Goal: Information Seeking & Learning: Find specific page/section

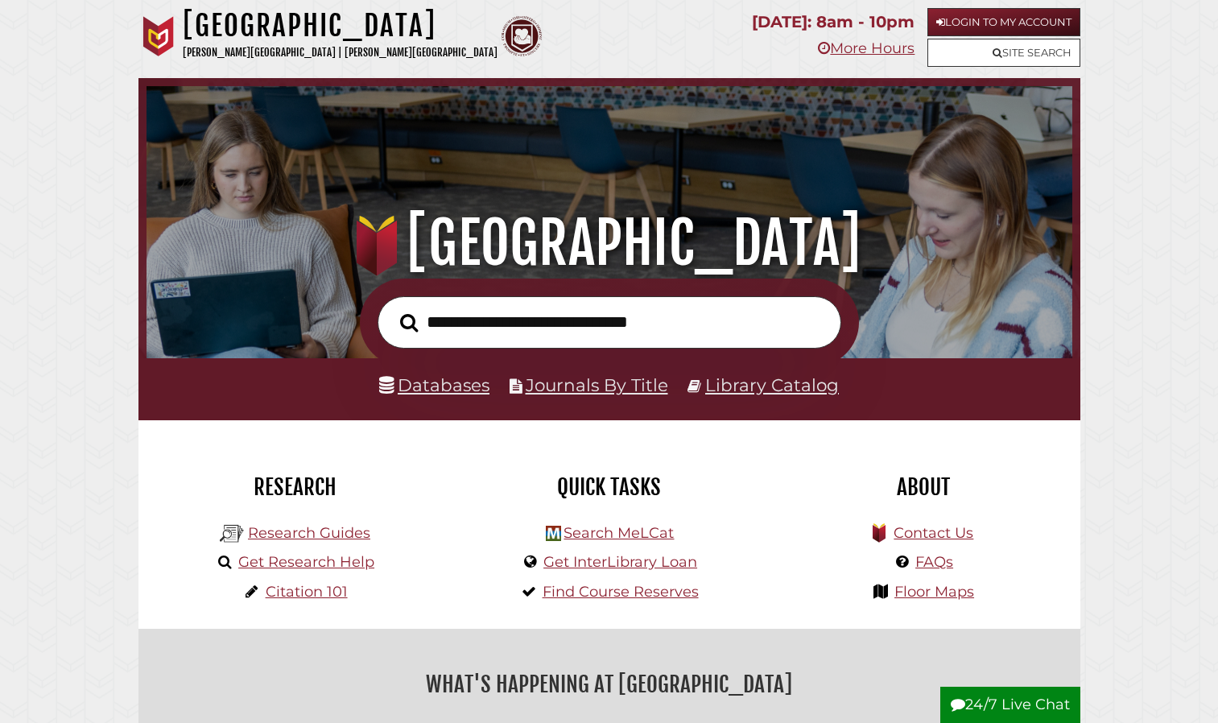
scroll to position [306, 918]
click at [1047, 19] on link "Login to My Account" at bounding box center [1004, 22] width 153 height 28
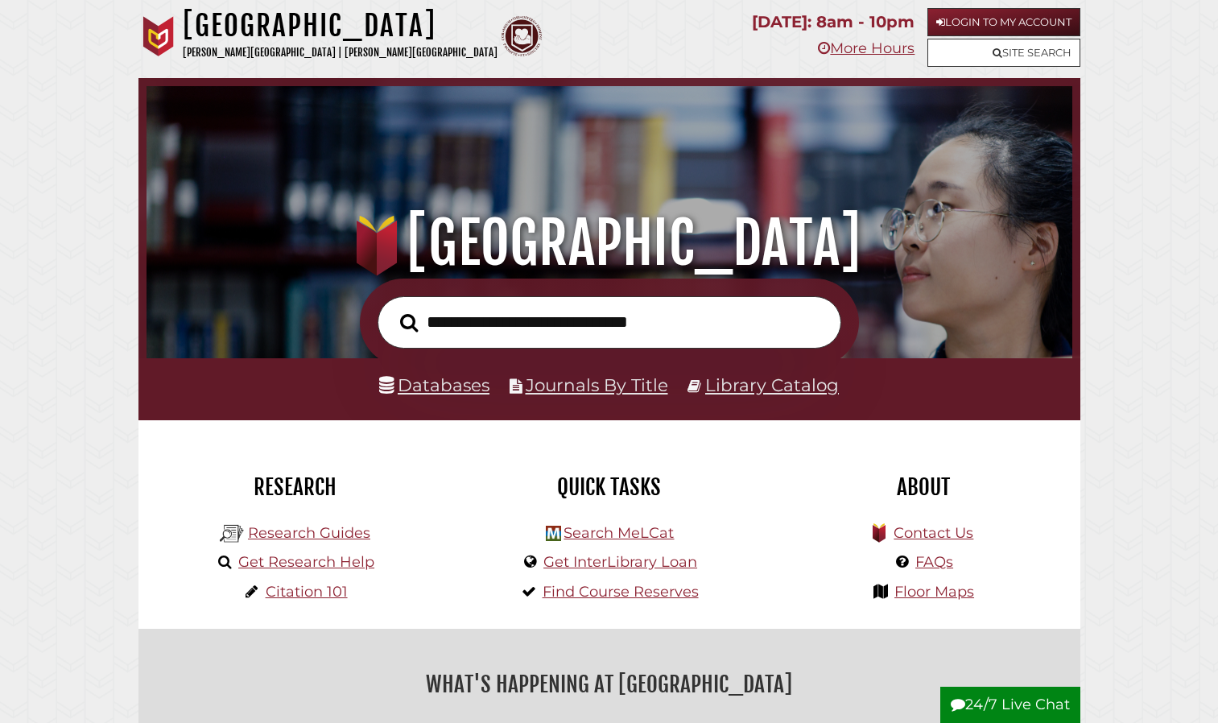
scroll to position [306, 918]
click at [426, 378] on link "Databases" at bounding box center [434, 384] width 110 height 21
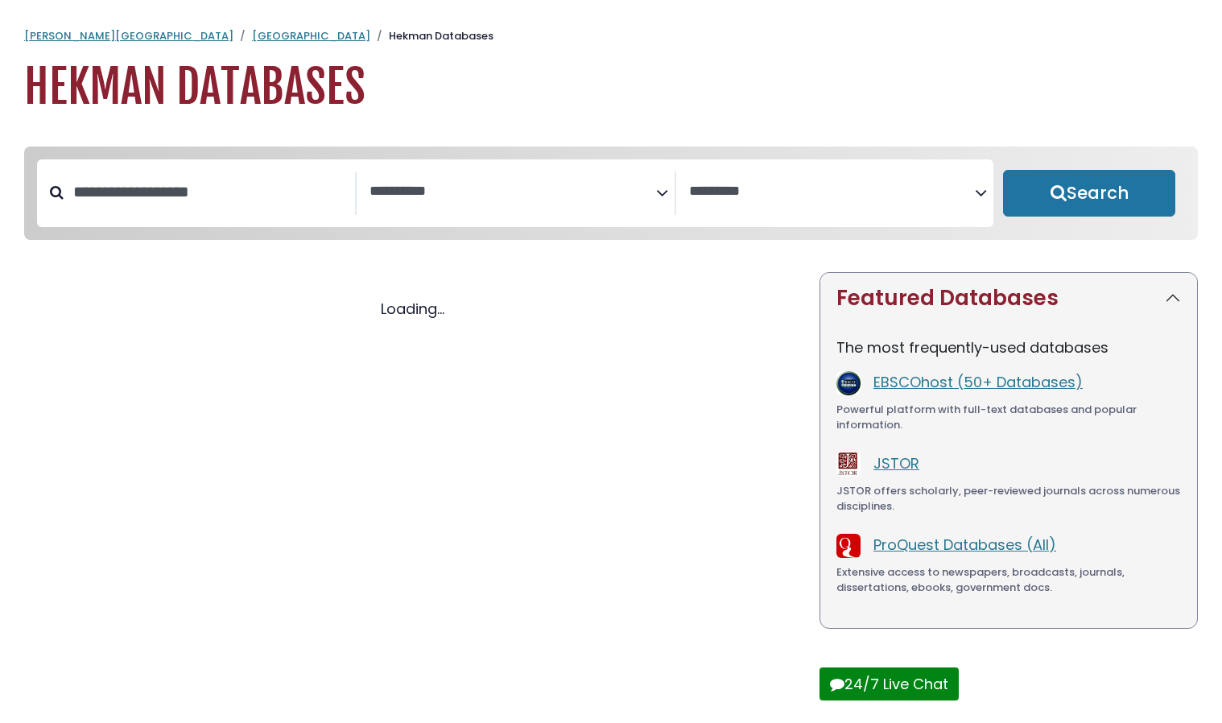
select select "Database Subject Filter"
select select "Database Vendors Filter"
select select "Database Subject Filter"
select select "Database Vendors Filter"
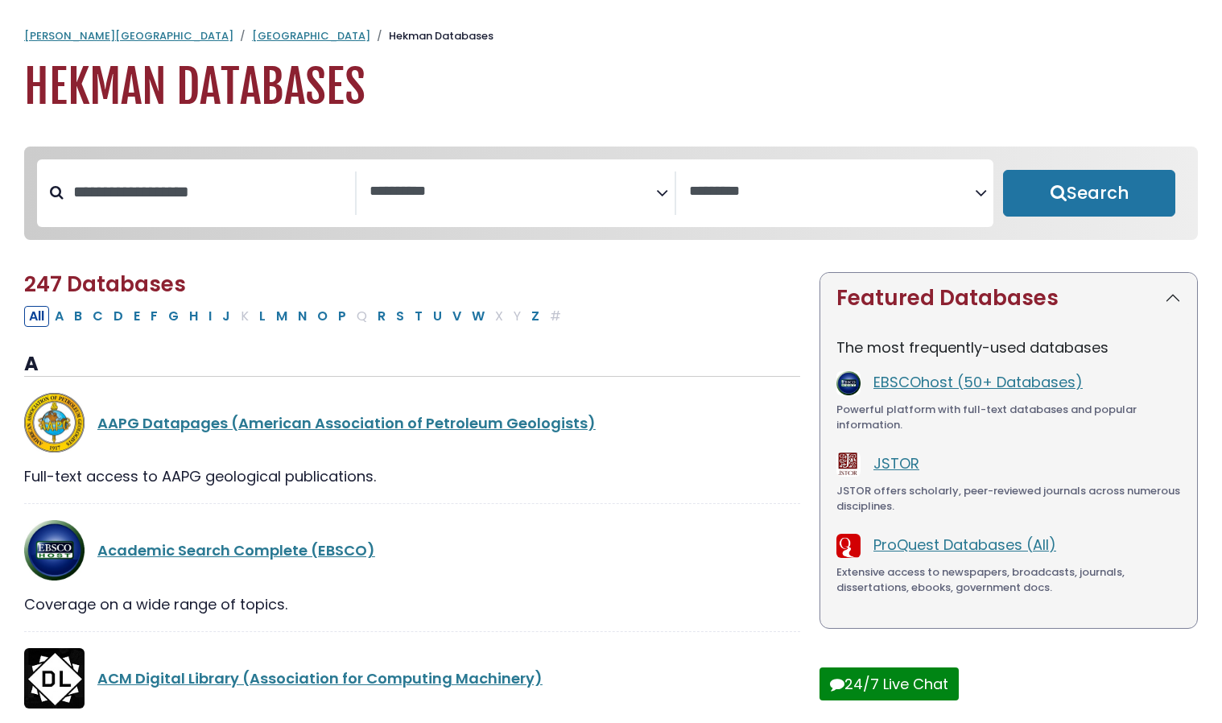
click at [436, 192] on textarea "Search" at bounding box center [513, 192] width 287 height 17
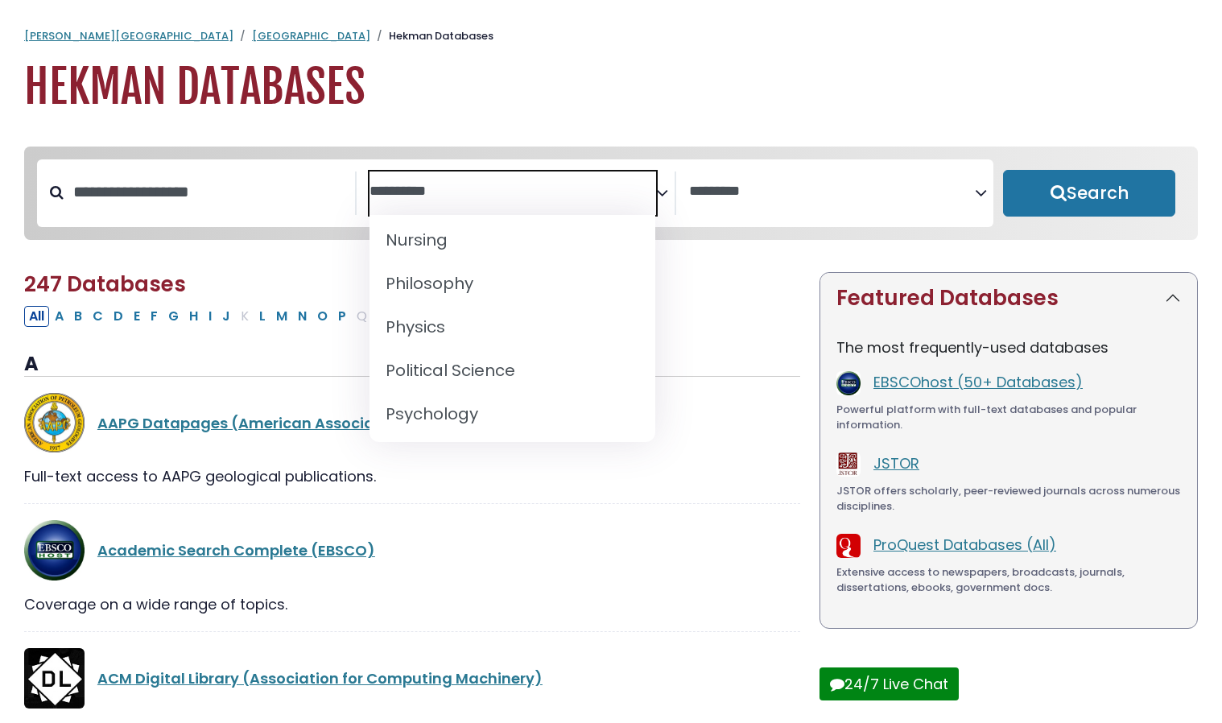
scroll to position [1295, 0]
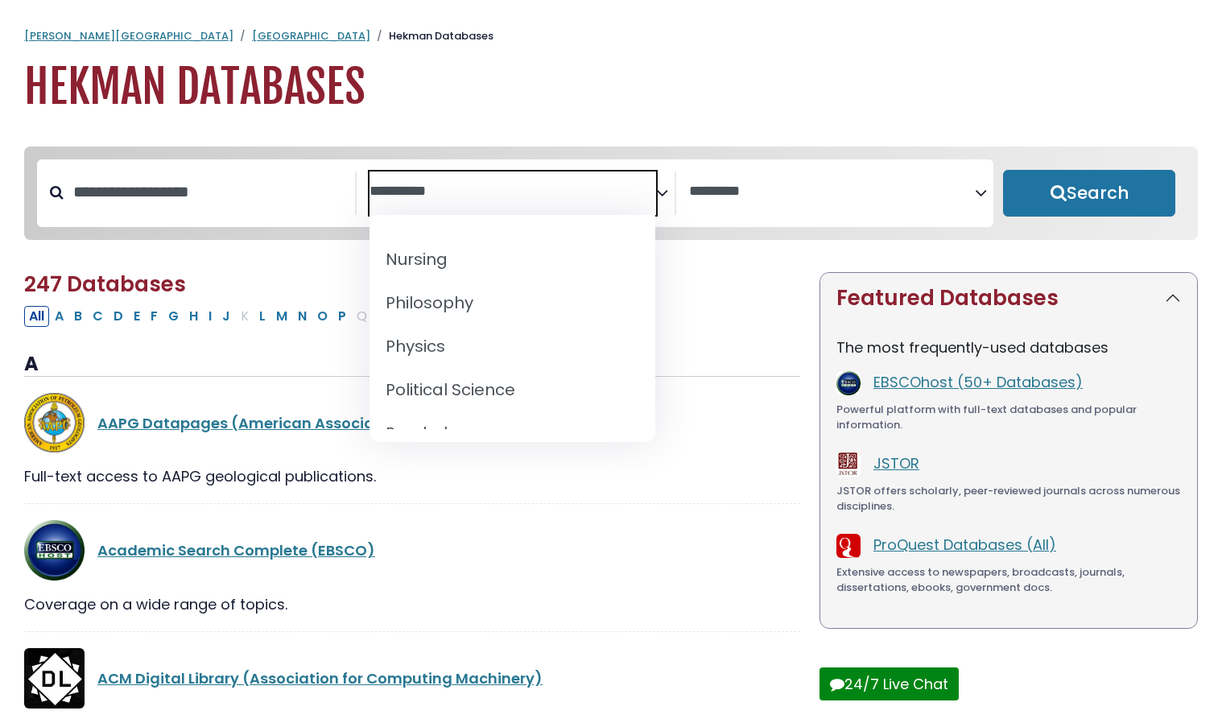
select select "*****"
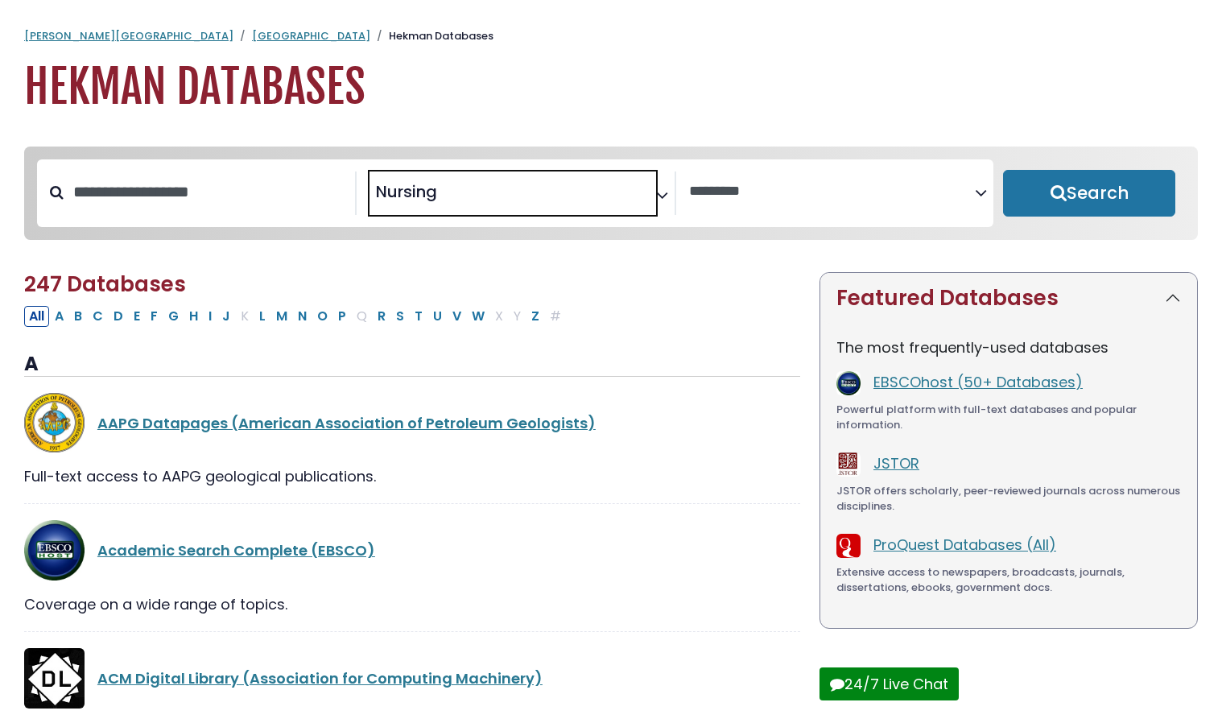
scroll to position [628, 0]
click at [1116, 209] on button "Search" at bounding box center [1089, 193] width 172 height 47
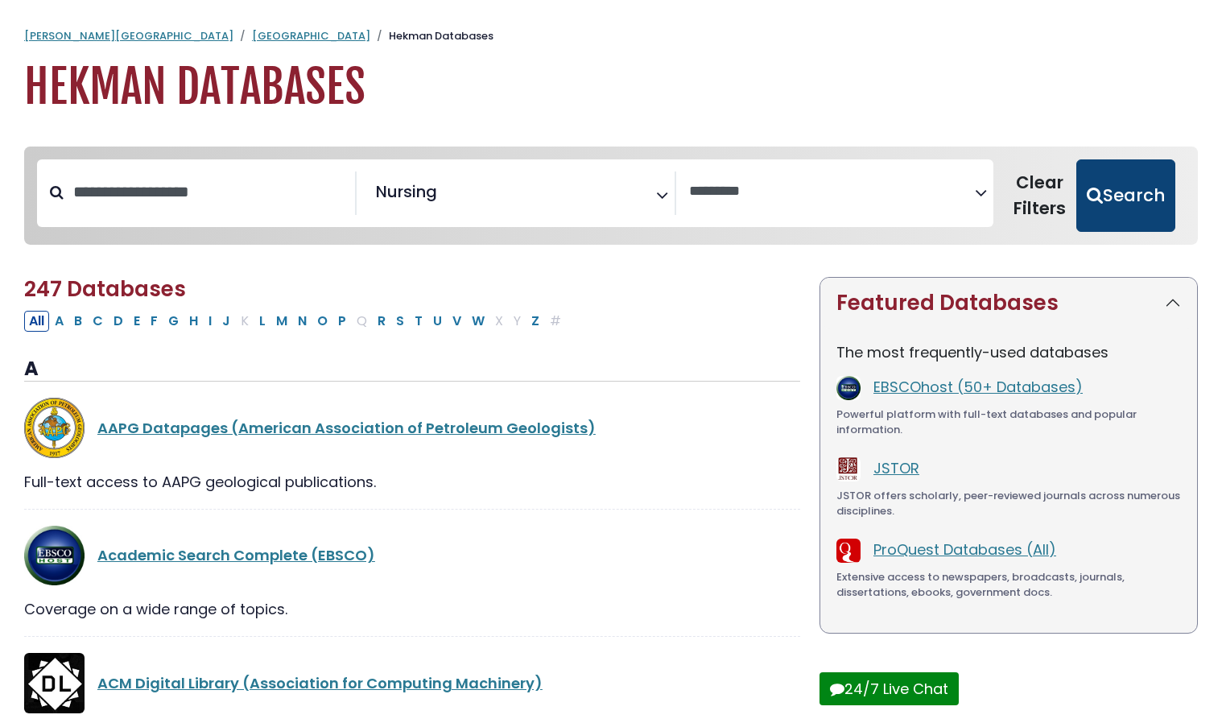
select select "Database Vendors Filter"
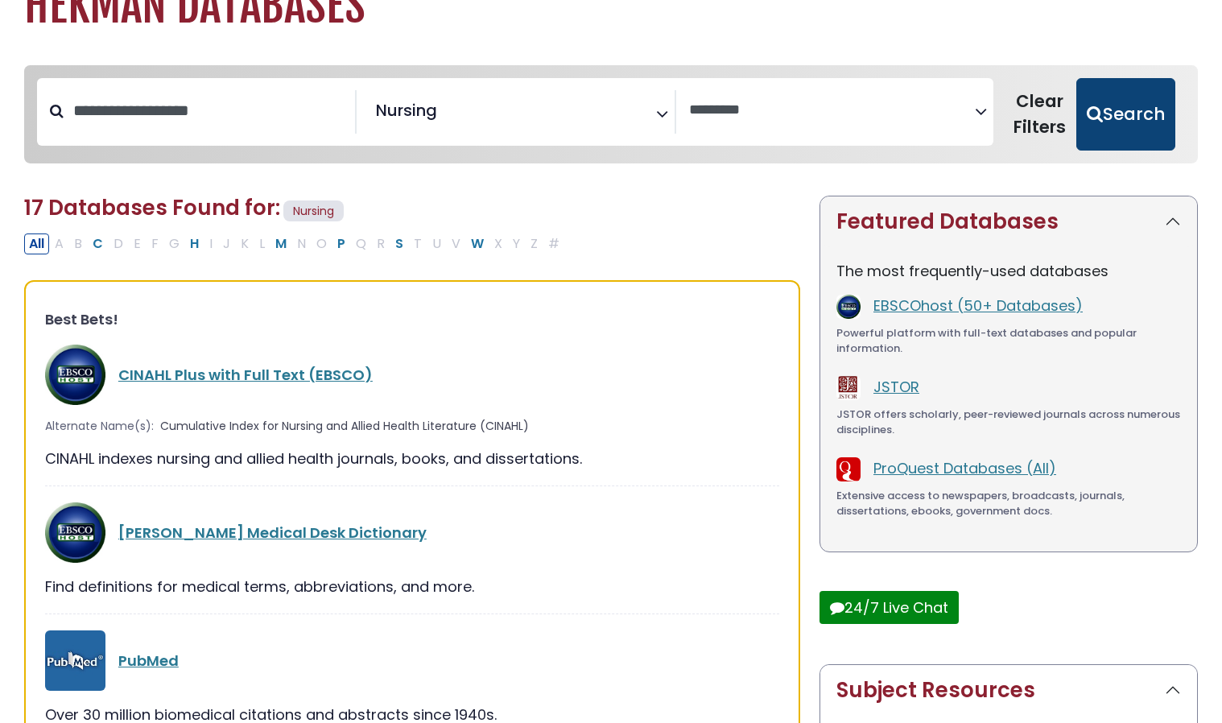
scroll to position [82, 0]
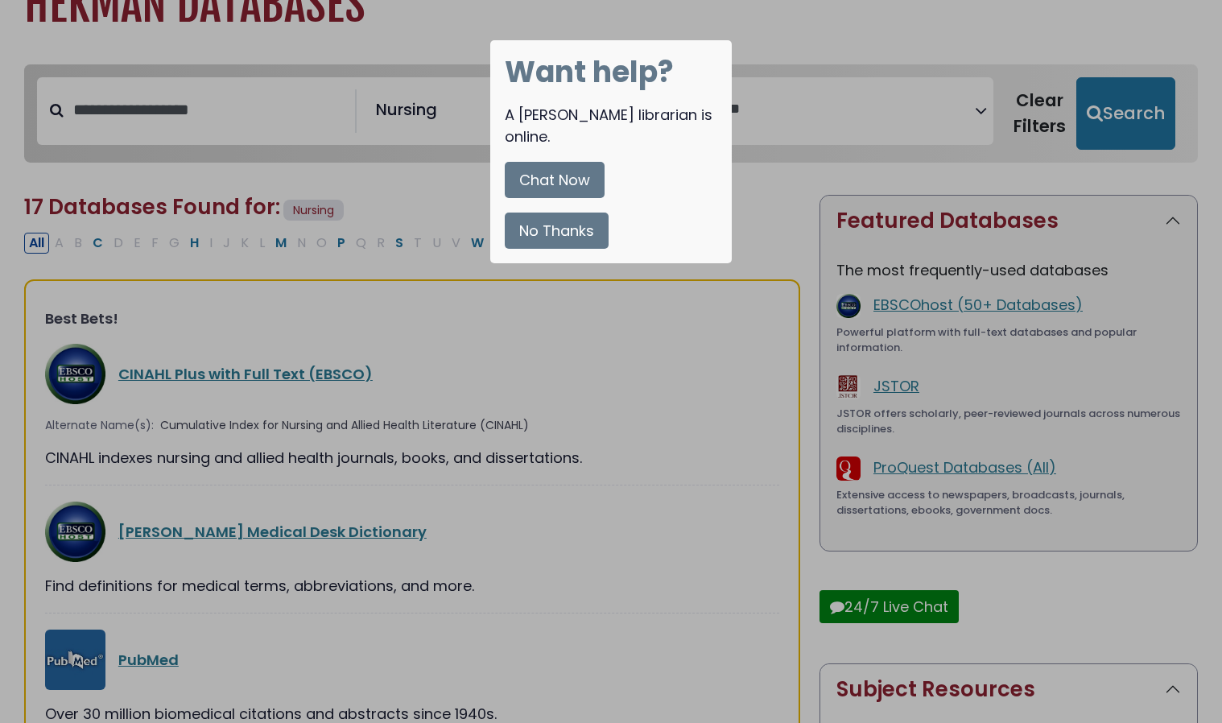
click at [560, 222] on button "No Thanks" at bounding box center [557, 231] width 104 height 36
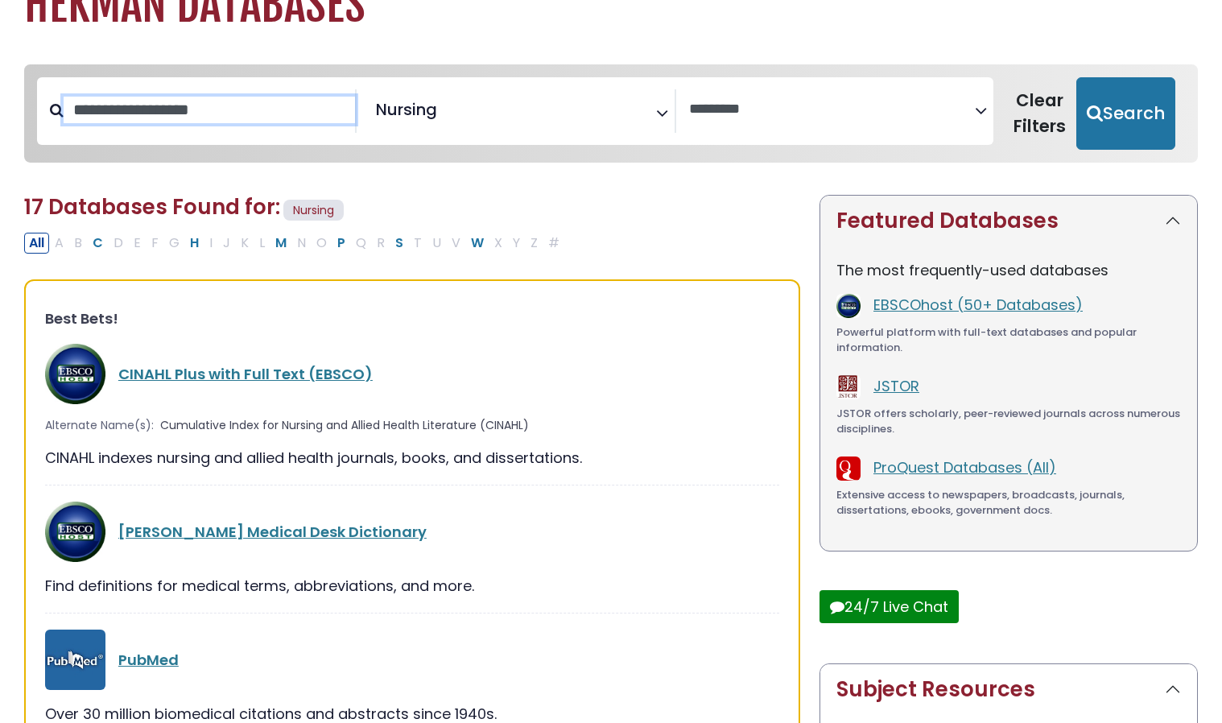
click at [254, 123] on input "Search database by title or keyword" at bounding box center [210, 110] width 292 height 27
type input "*"
click at [292, 118] on input "Search database by title or keyword" at bounding box center [210, 110] width 292 height 27
click at [746, 88] on div "**********" at bounding box center [515, 111] width 957 height 68
click at [768, 115] on textarea "Search" at bounding box center [832, 109] width 287 height 17
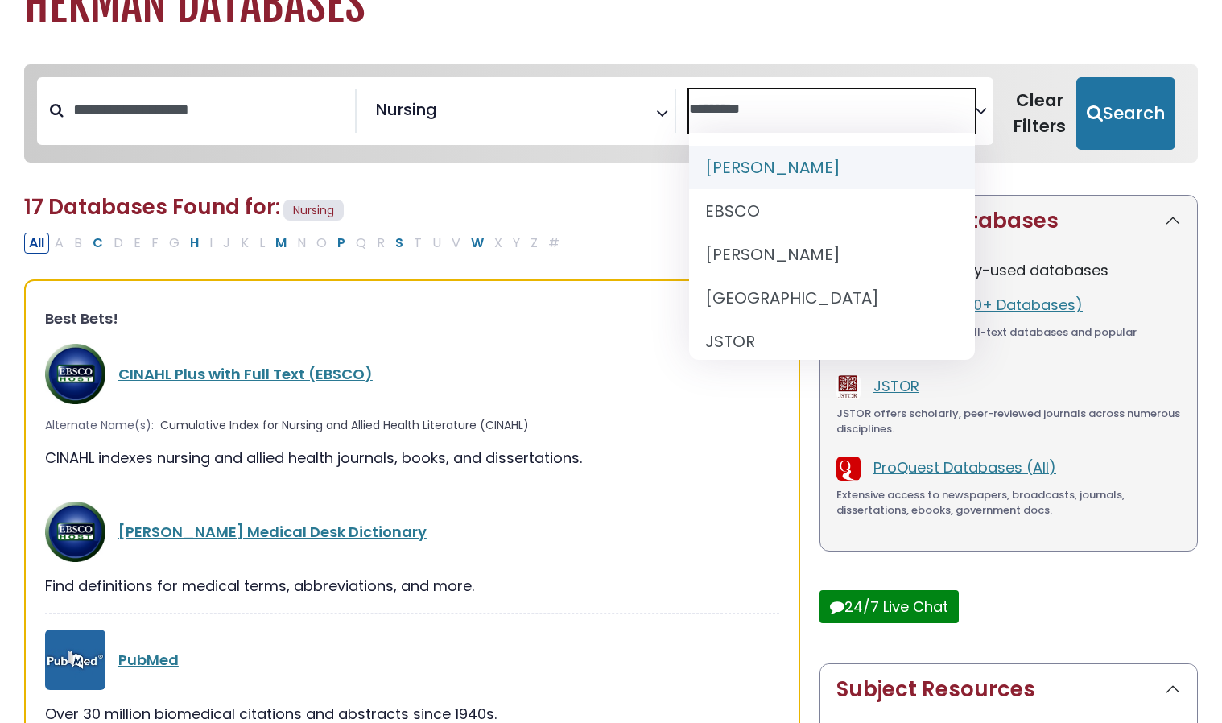
click at [768, 115] on textarea "Search" at bounding box center [832, 109] width 287 height 17
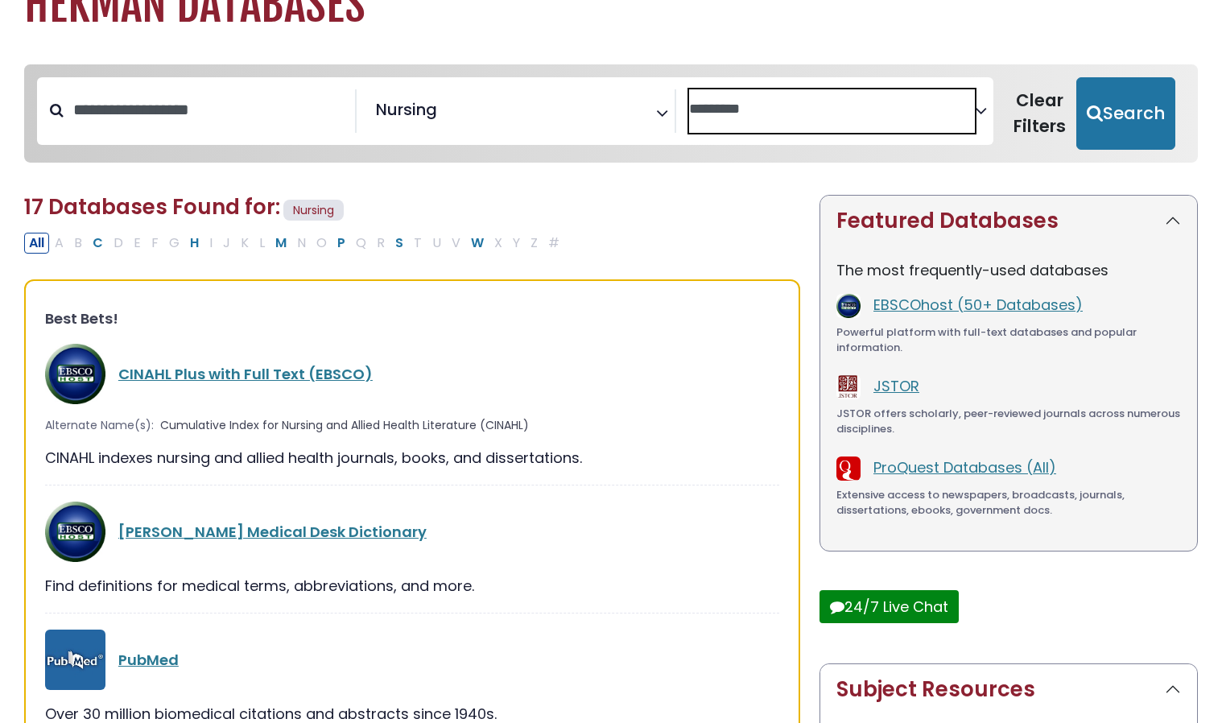
scroll to position [0, 0]
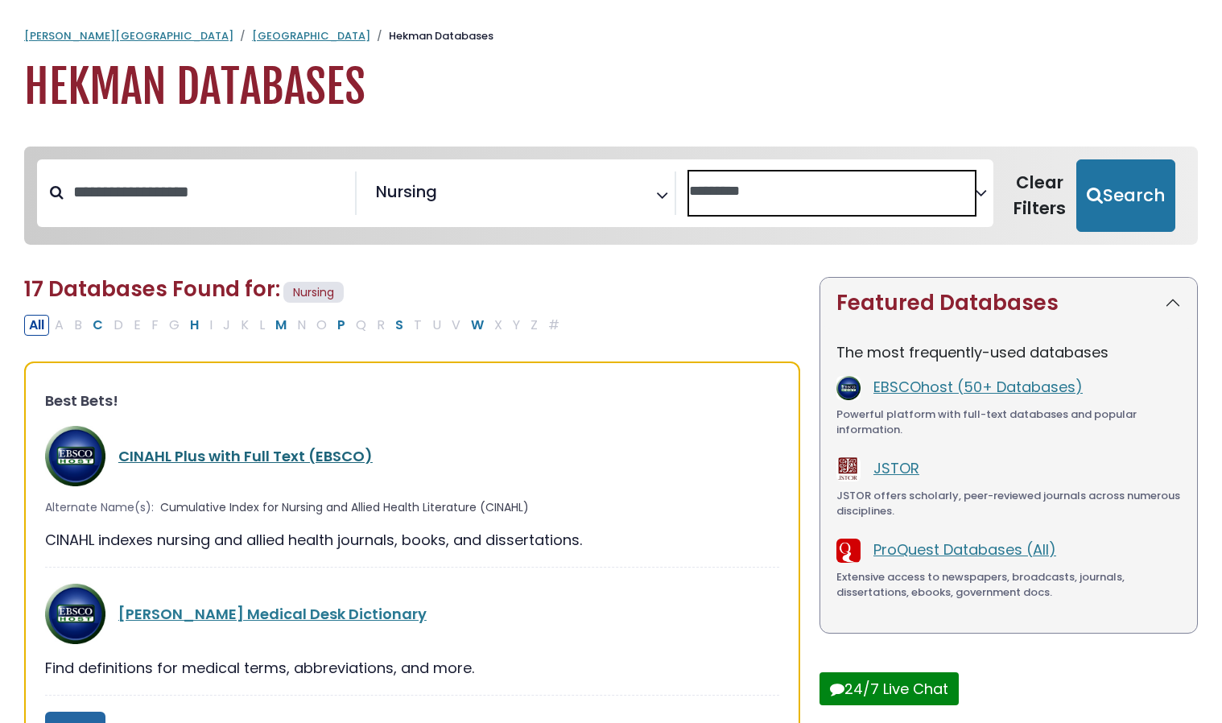
click at [223, 459] on link "CINAHL Plus with Full Text (EBSCO)" at bounding box center [245, 456] width 254 height 20
